Goal: Navigation & Orientation: Go to known website

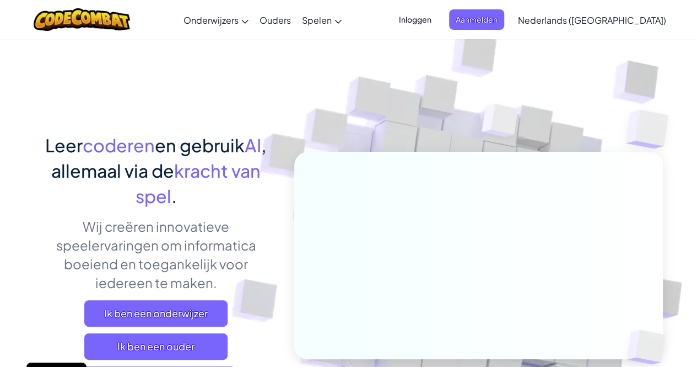
click at [175, 104] on div "Leer coderen en gebruik AI , allemaal via de kracht van spel . Wij creëren inno…" at bounding box center [349, 240] width 629 height 403
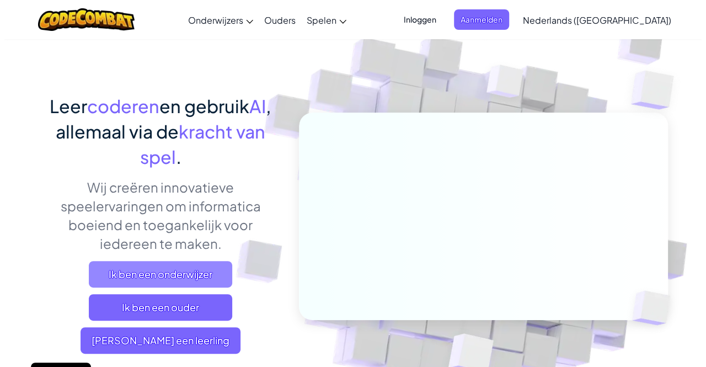
scroll to position [55, 0]
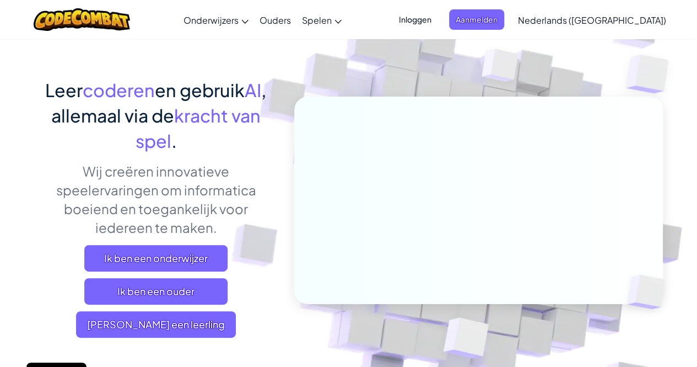
click at [432, 19] on font "Inloggen" at bounding box center [415, 19] width 33 height 10
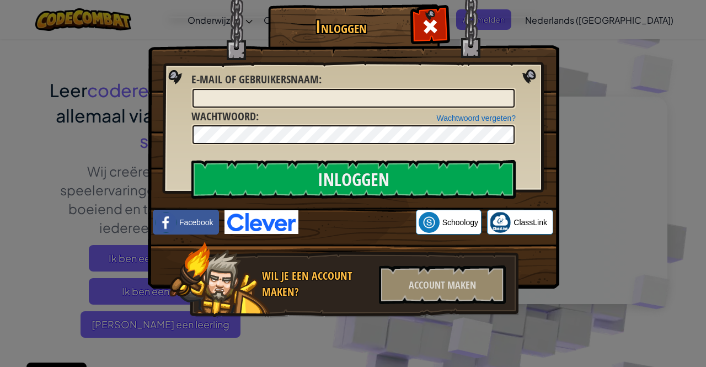
click at [404, 88] on div at bounding box center [353, 98] width 324 height 21
click at [399, 94] on input "E-mail of gebruikersnaam :" at bounding box center [353, 98] width 322 height 19
type input "[PERSON_NAME]"
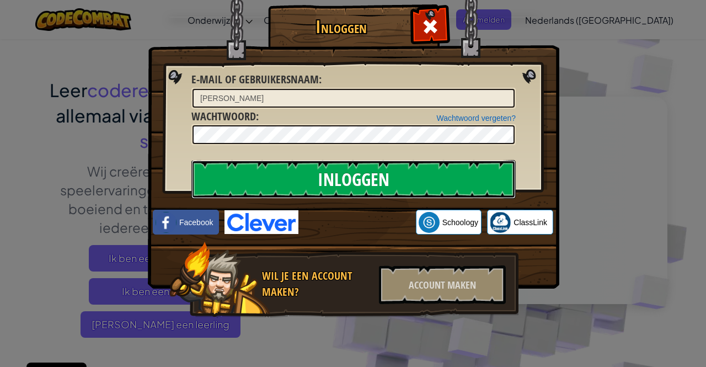
click at [441, 171] on input "Inloggen" at bounding box center [353, 179] width 324 height 39
